Goal: Book appointment/travel/reservation

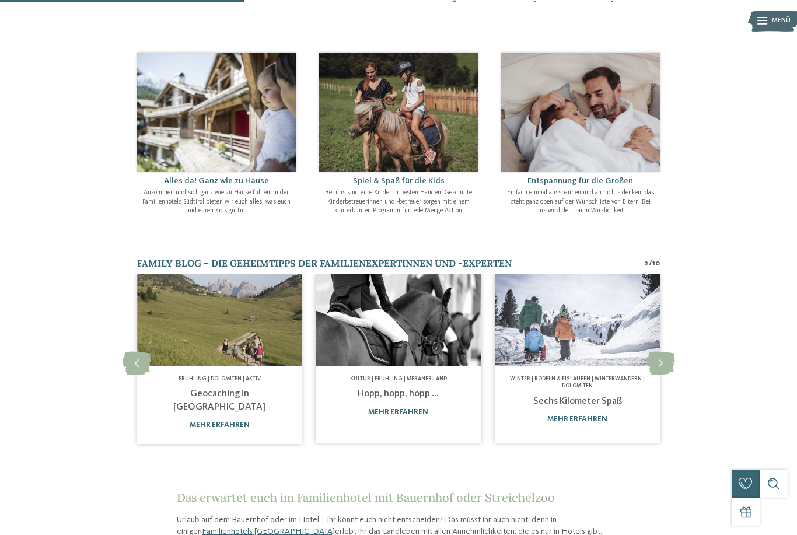
scroll to position [370, 0]
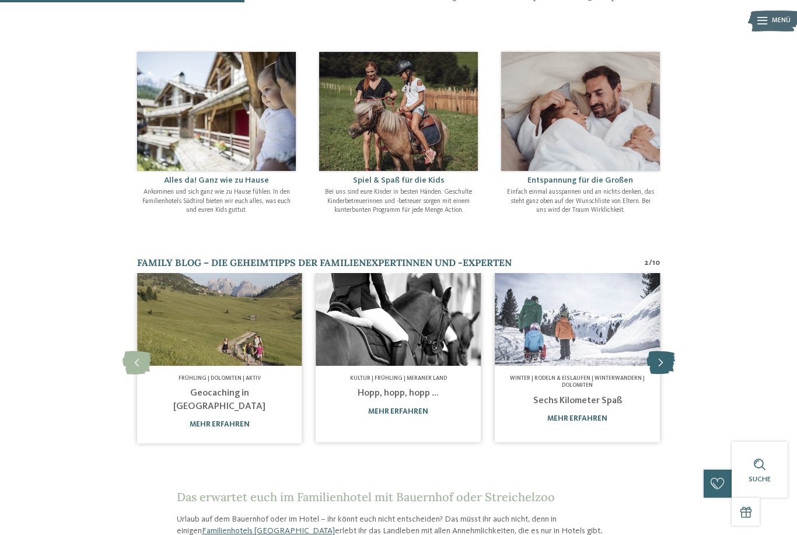
click at [660, 353] on icon at bounding box center [661, 362] width 29 height 23
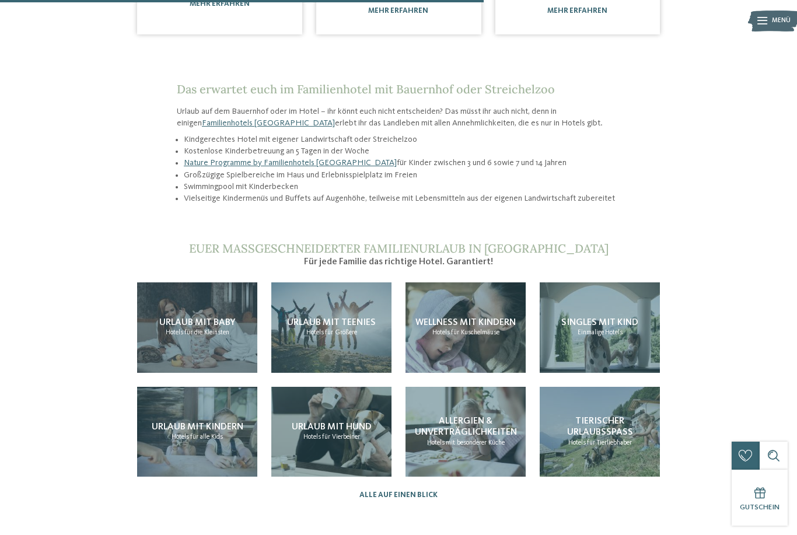
scroll to position [785, 0]
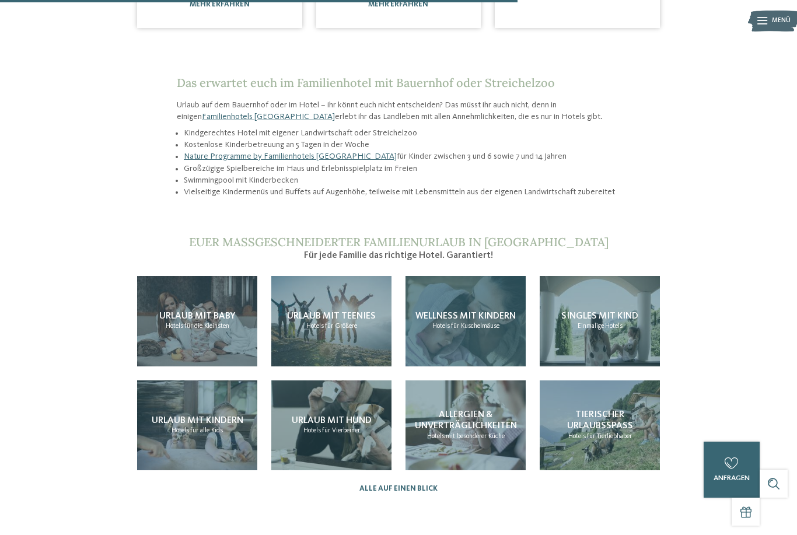
click at [458, 302] on html "Kleinen Moment noch – die Webseite wird geladen … DE IT" at bounding box center [398, 118] width 797 height 1807
click at [458, 312] on span "Wellness mit Kindern" at bounding box center [466, 316] width 100 height 9
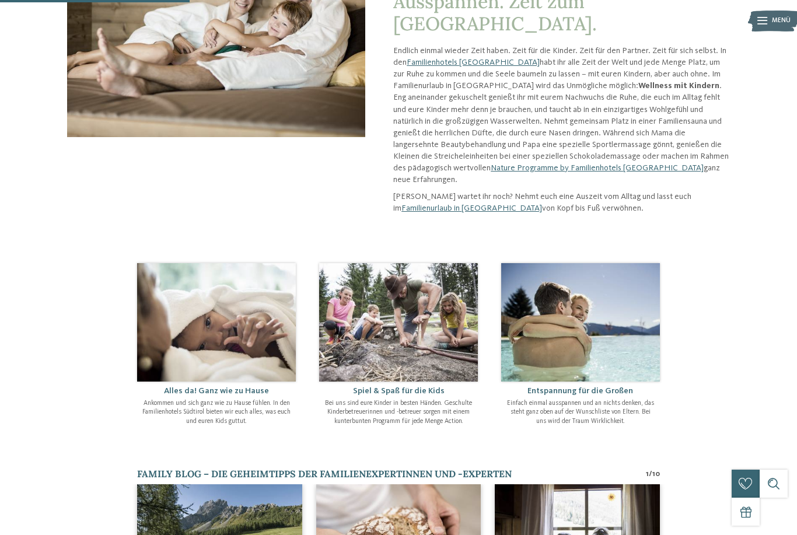
scroll to position [170, 0]
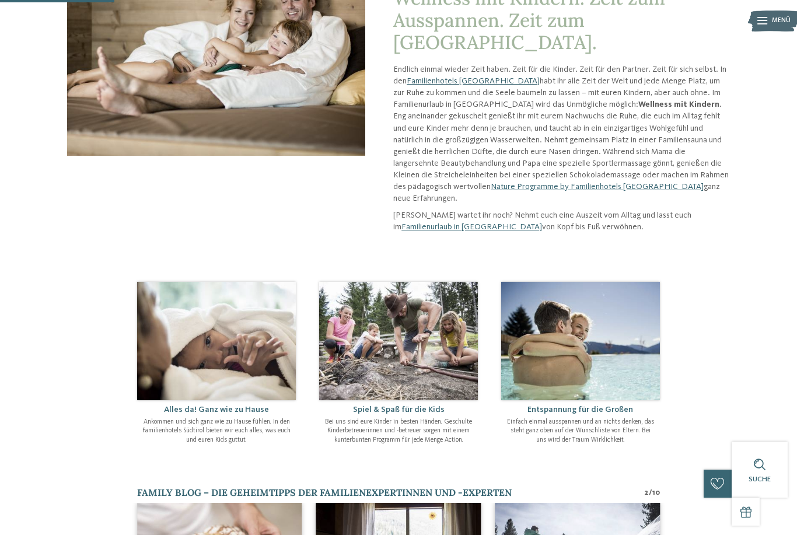
click at [446, 77] on link "Familienhotels [GEOGRAPHIC_DATA]" at bounding box center [473, 81] width 133 height 8
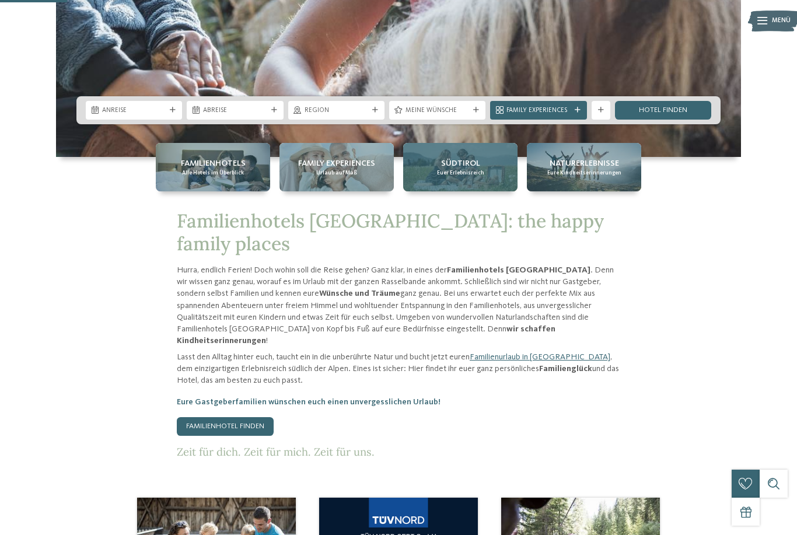
scroll to position [356, 0]
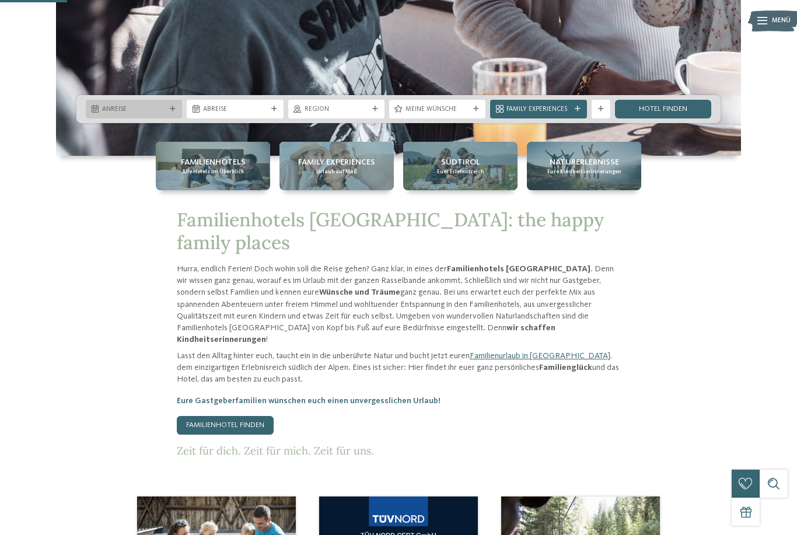
click at [171, 112] on icon at bounding box center [173, 109] width 6 height 6
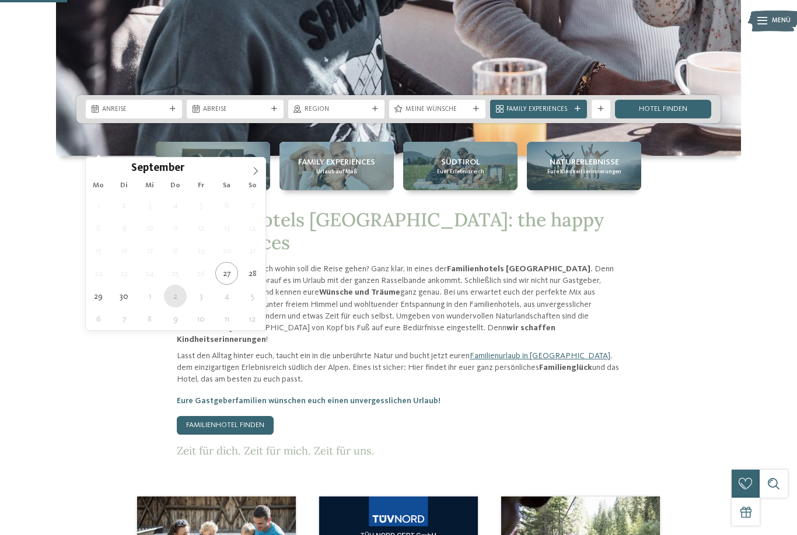
type div "02.10.2025"
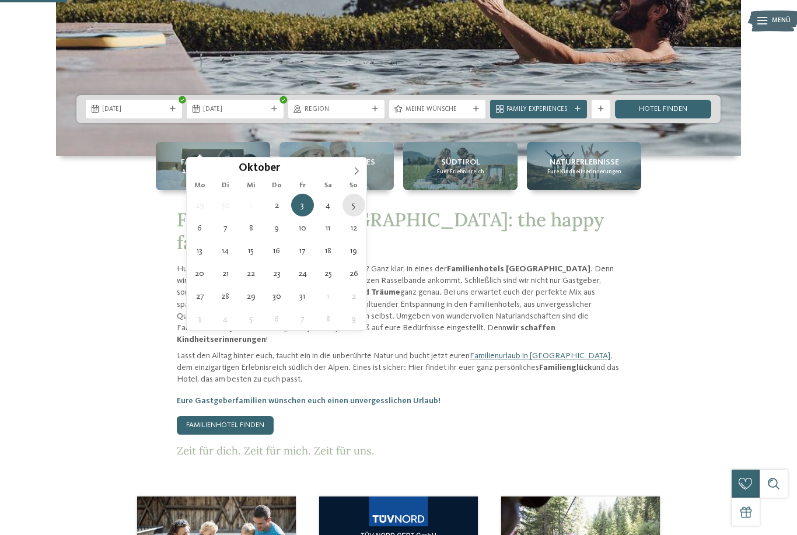
type div "05.10.2025"
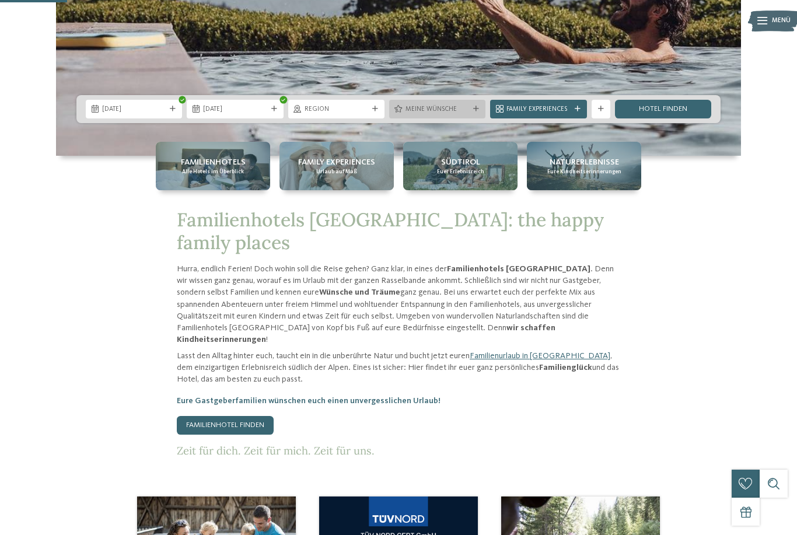
click at [479, 112] on icon at bounding box center [476, 109] width 6 height 6
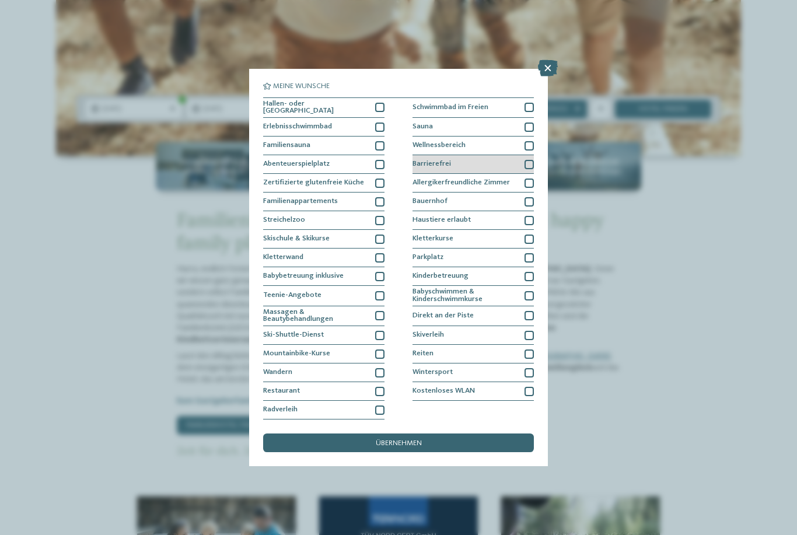
scroll to position [31, 0]
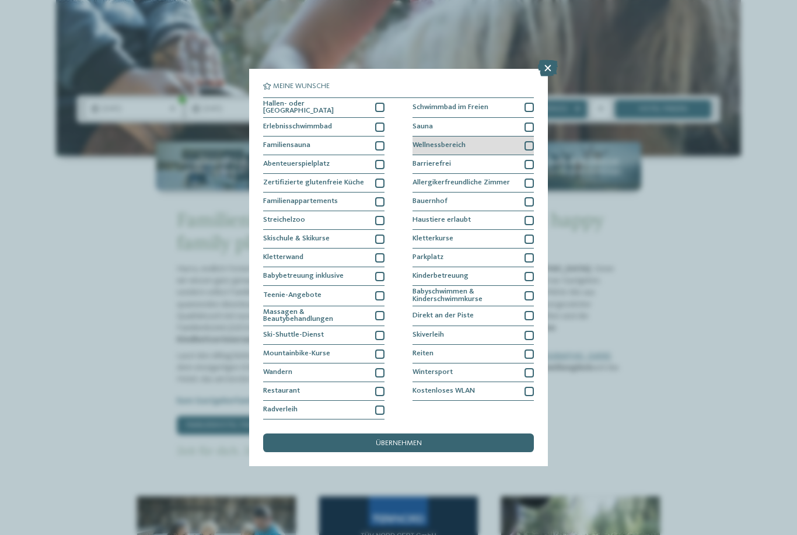
click at [528, 141] on div at bounding box center [529, 145] width 9 height 9
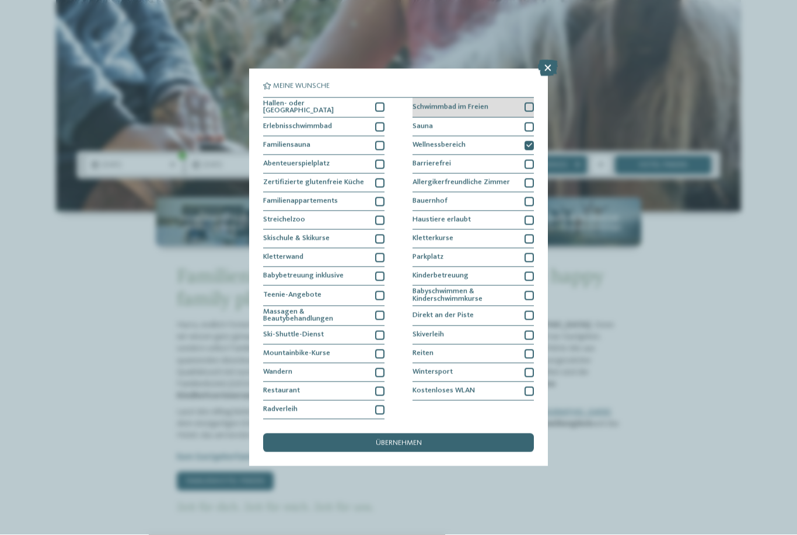
scroll to position [301, 0]
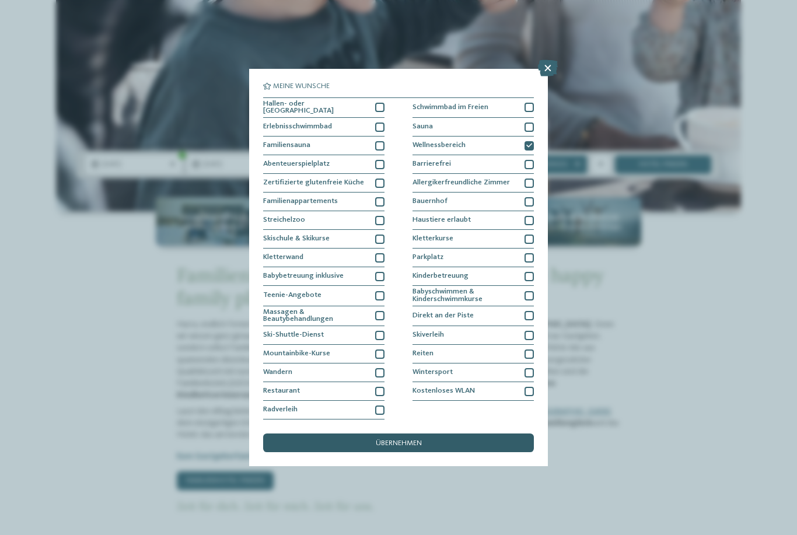
click at [417, 440] on span "übernehmen" at bounding box center [399, 444] width 46 height 8
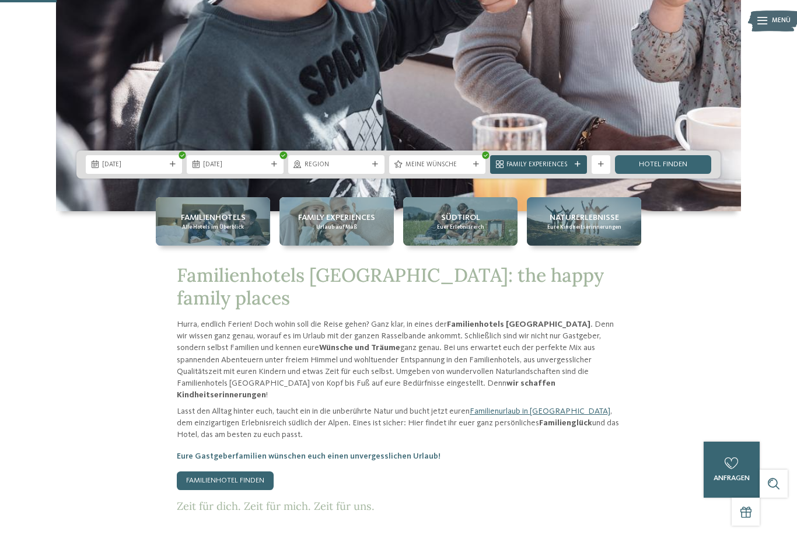
click at [578, 168] on icon at bounding box center [578, 165] width 6 height 6
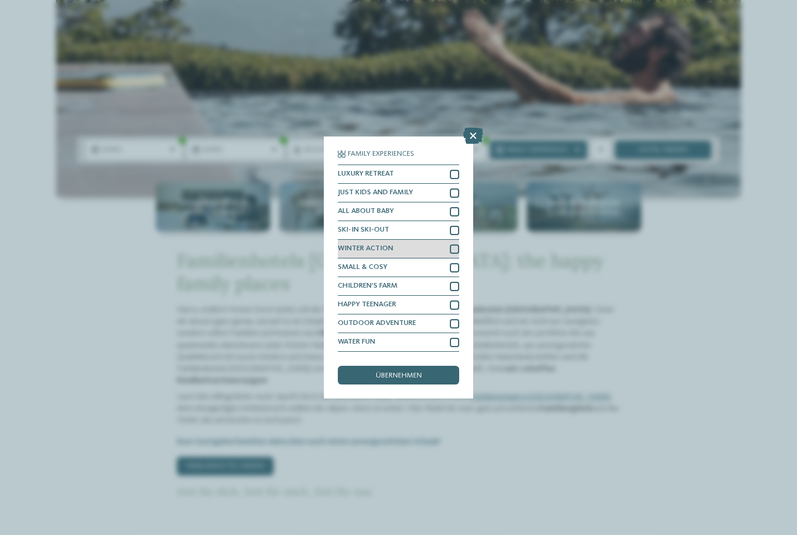
scroll to position [314, 0]
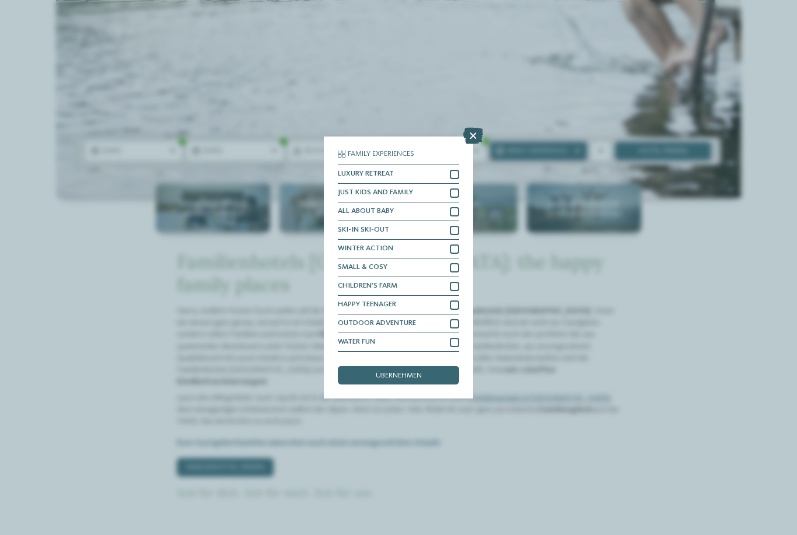
click at [475, 128] on icon at bounding box center [474, 136] width 20 height 16
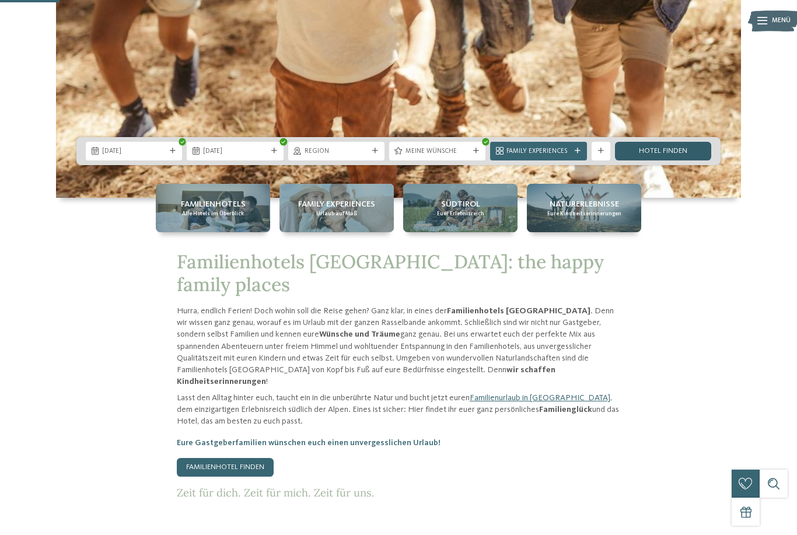
click at [639, 161] on link "Hotel finden" at bounding box center [663, 151] width 96 height 19
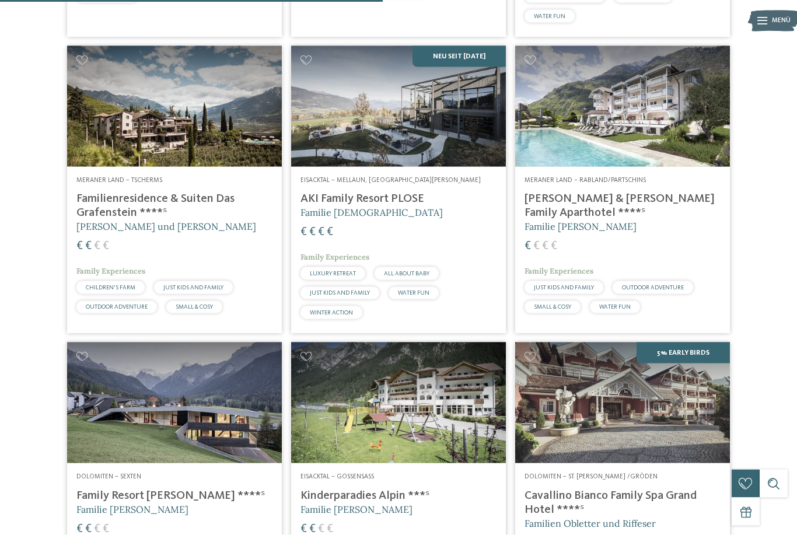
scroll to position [1206, 0]
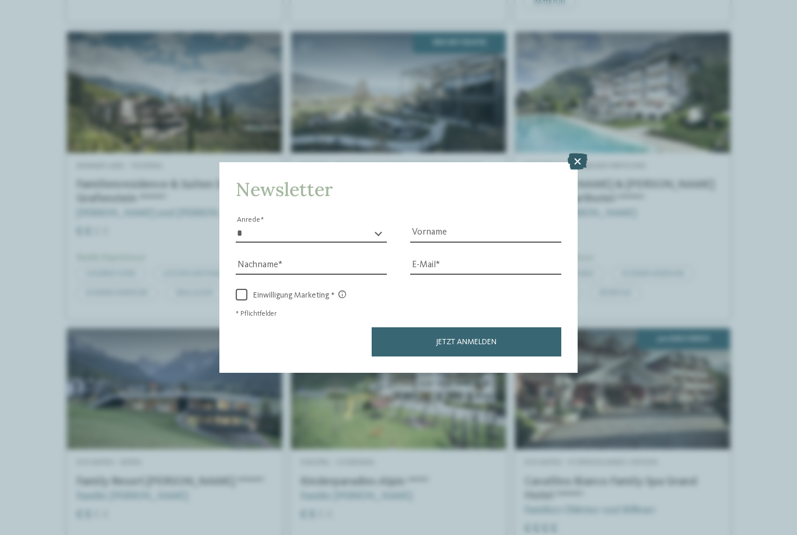
click at [580, 154] on icon at bounding box center [578, 162] width 20 height 16
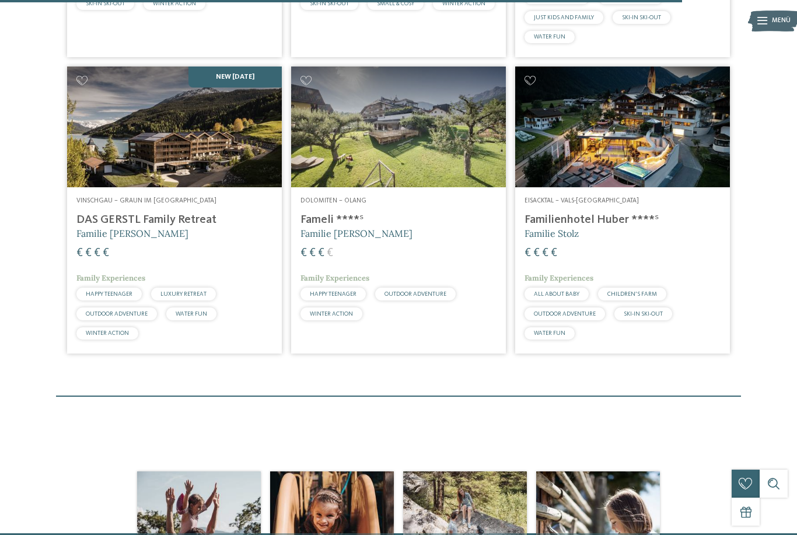
scroll to position [1761, 0]
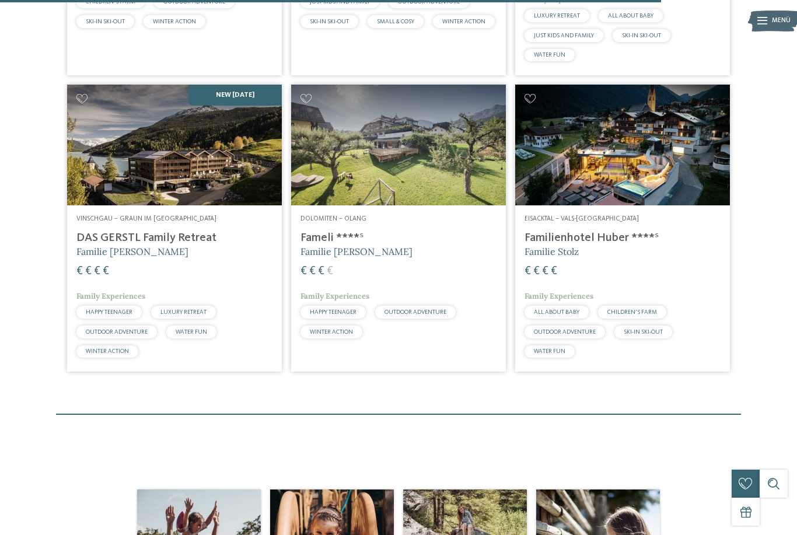
click at [204, 176] on img at bounding box center [174, 145] width 215 height 121
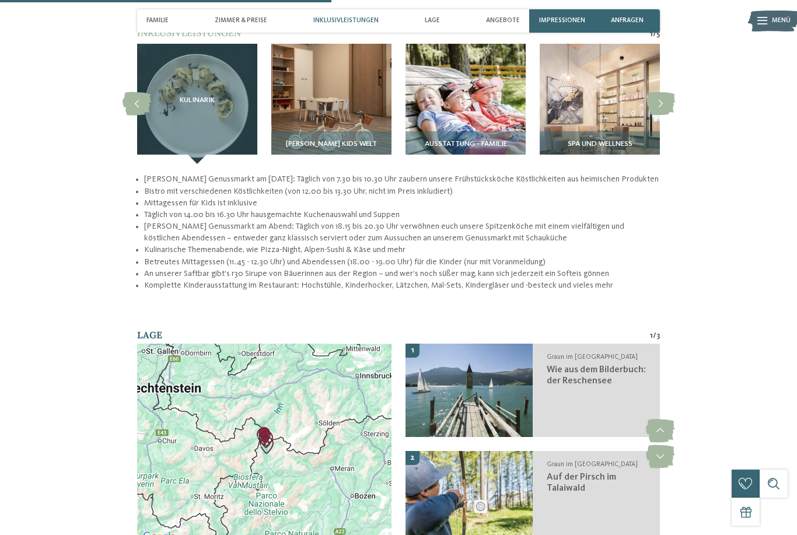
scroll to position [1382, 0]
